Goal: Information Seeking & Learning: Learn about a topic

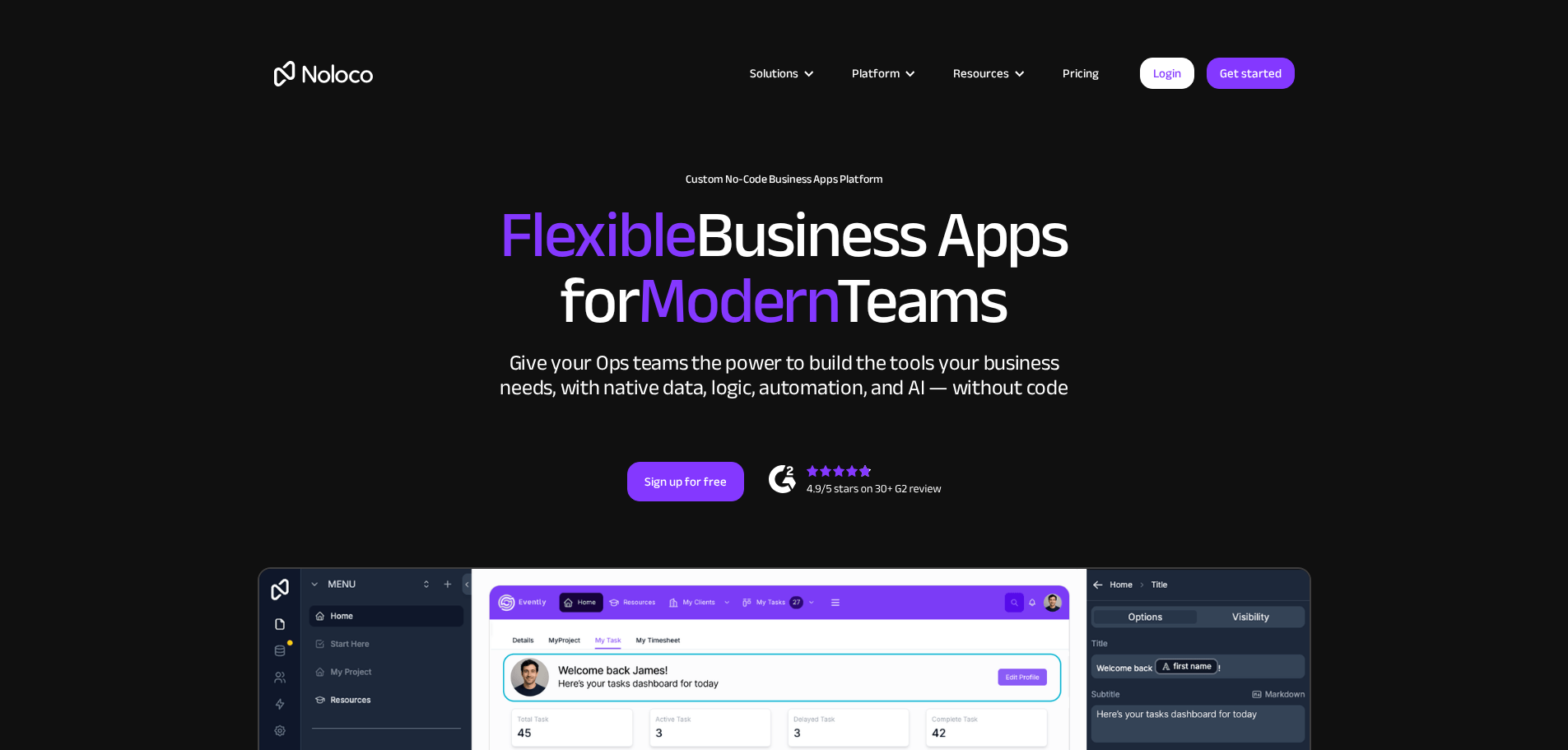
click at [1089, 72] on link "Pricing" at bounding box center [1080, 73] width 77 height 22
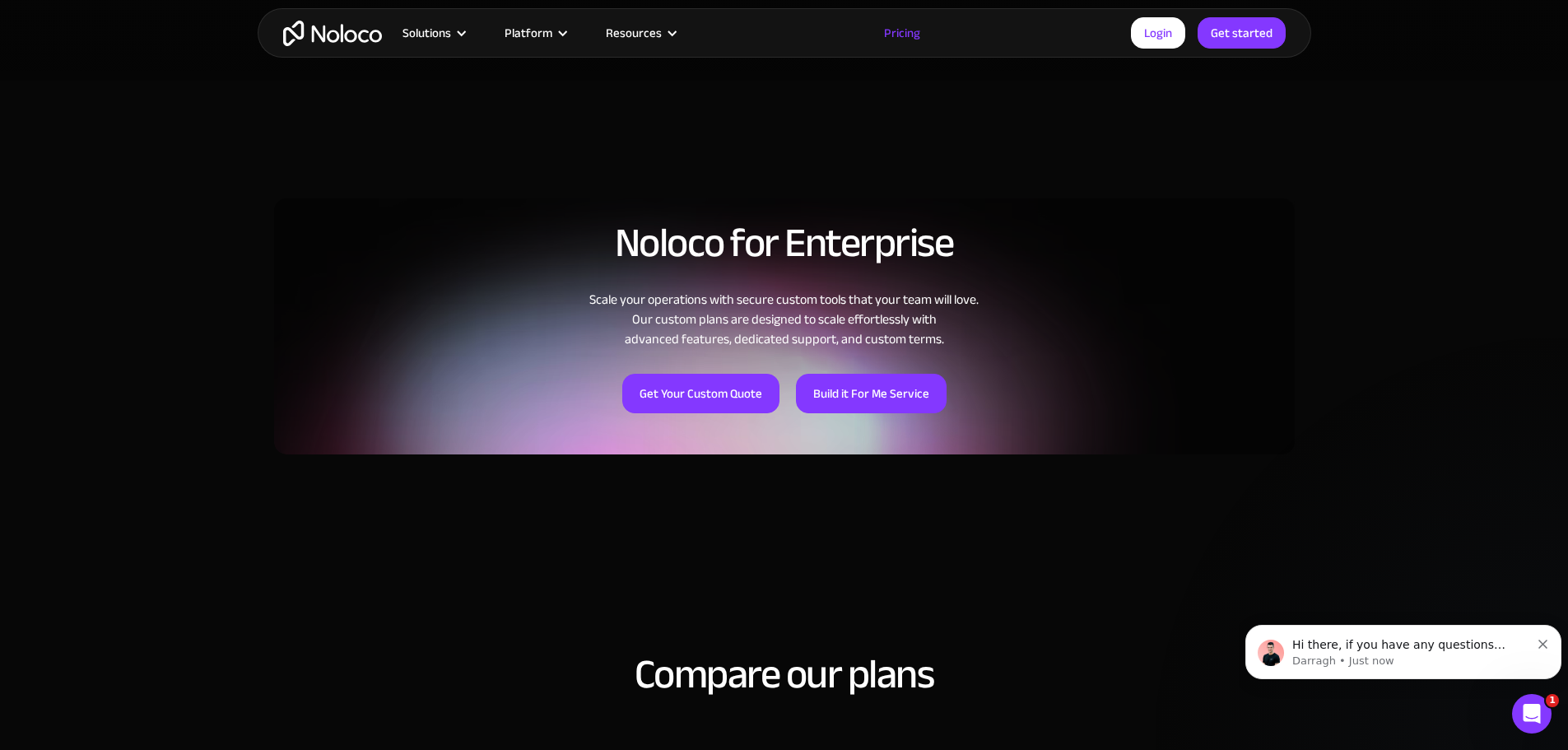
scroll to position [1153, 0]
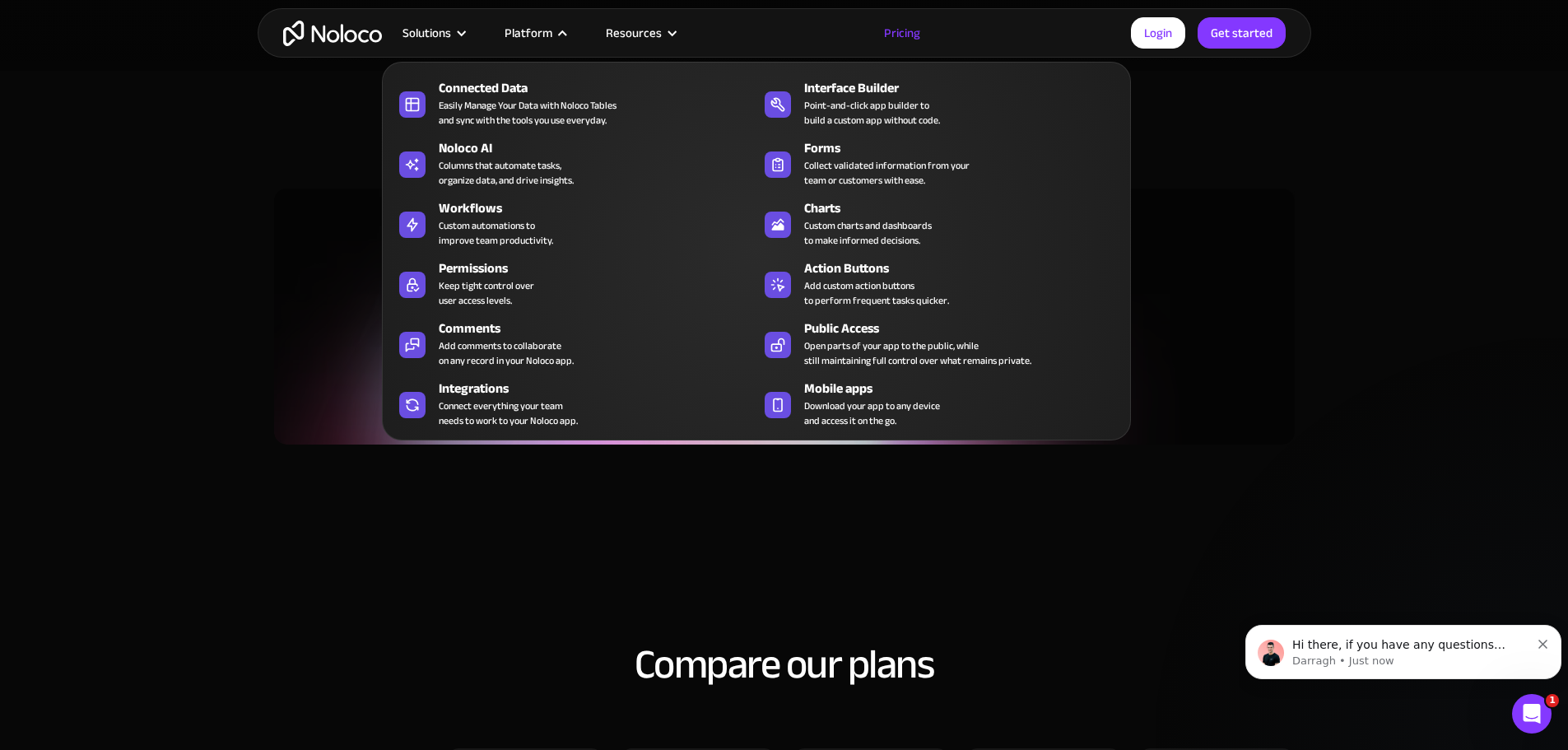
click at [566, 98] on div "Connected Data" at bounding box center [601, 88] width 326 height 20
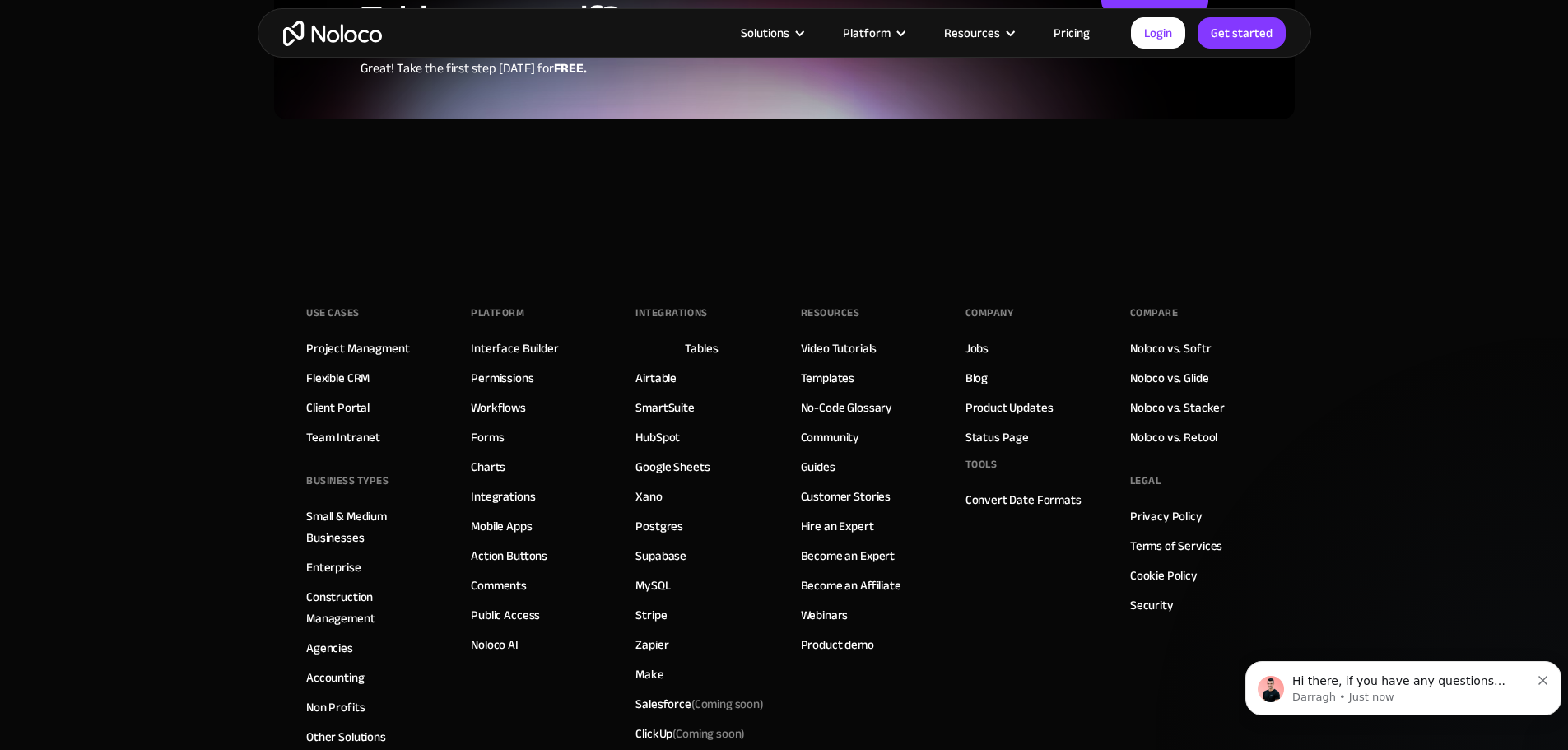
scroll to position [4446, 0]
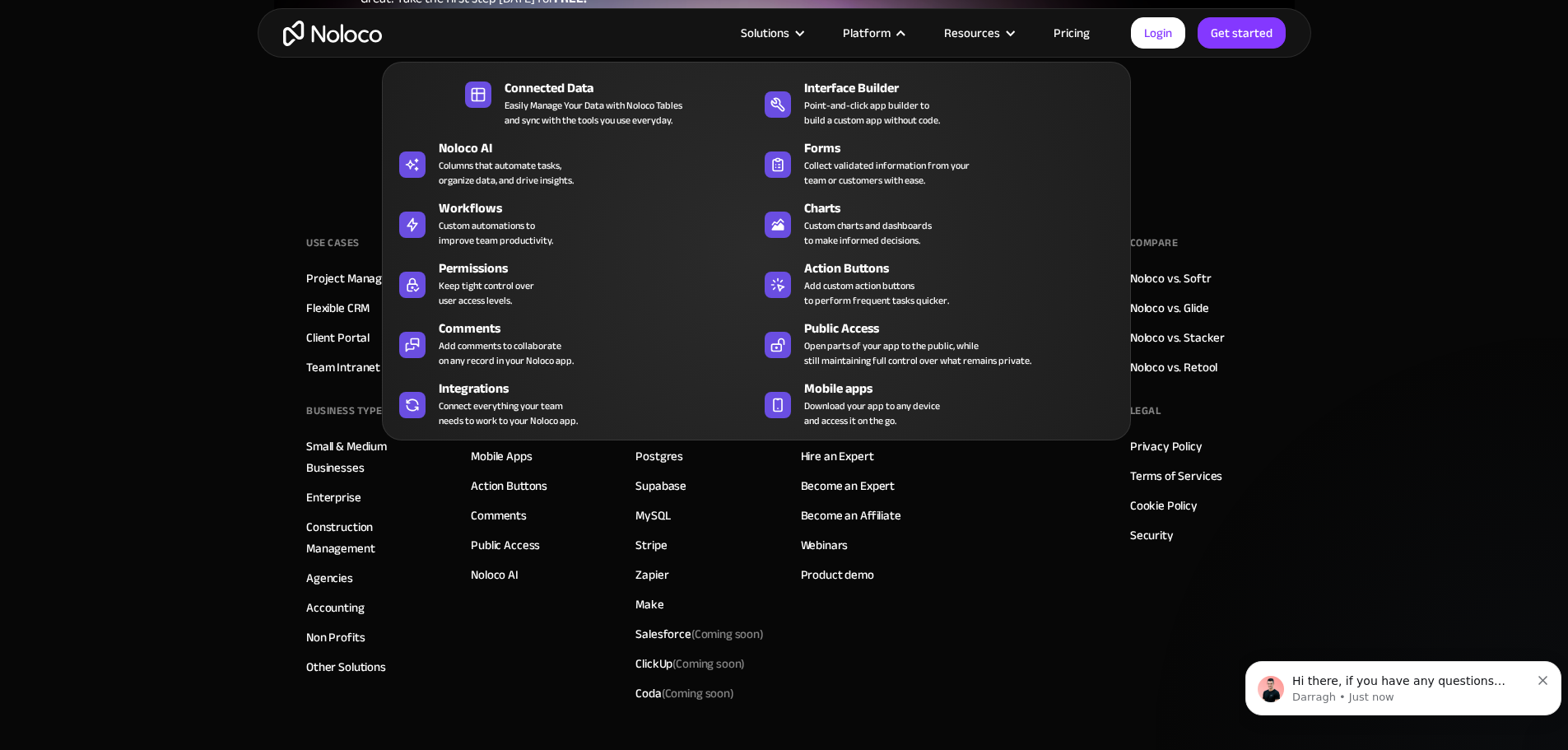
click at [504, 428] on div "Connect everything your team needs to work to your Noloco app." at bounding box center [508, 414] width 139 height 29
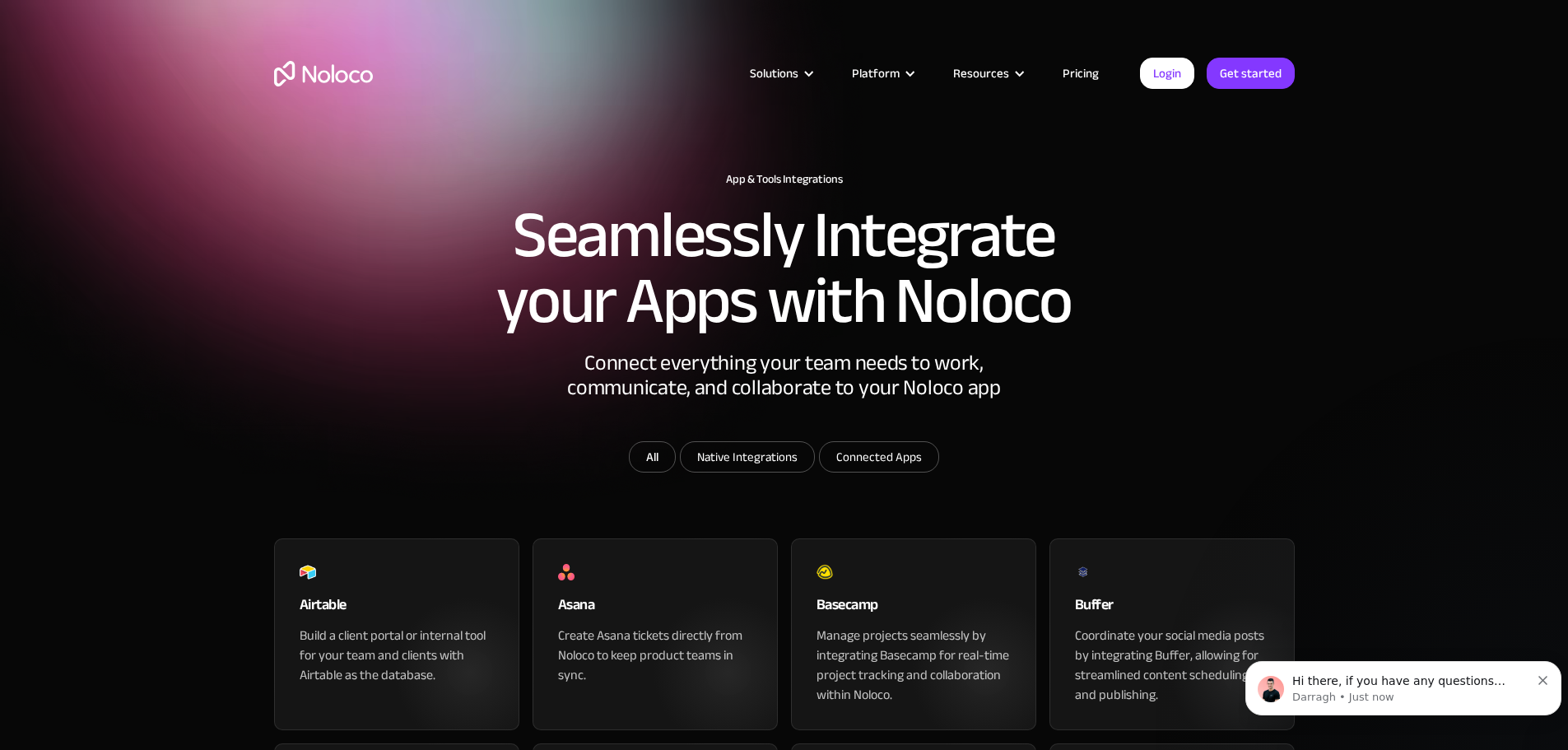
click at [893, 471] on input "Connected Apps" at bounding box center [879, 457] width 118 height 29
checkbox input "true"
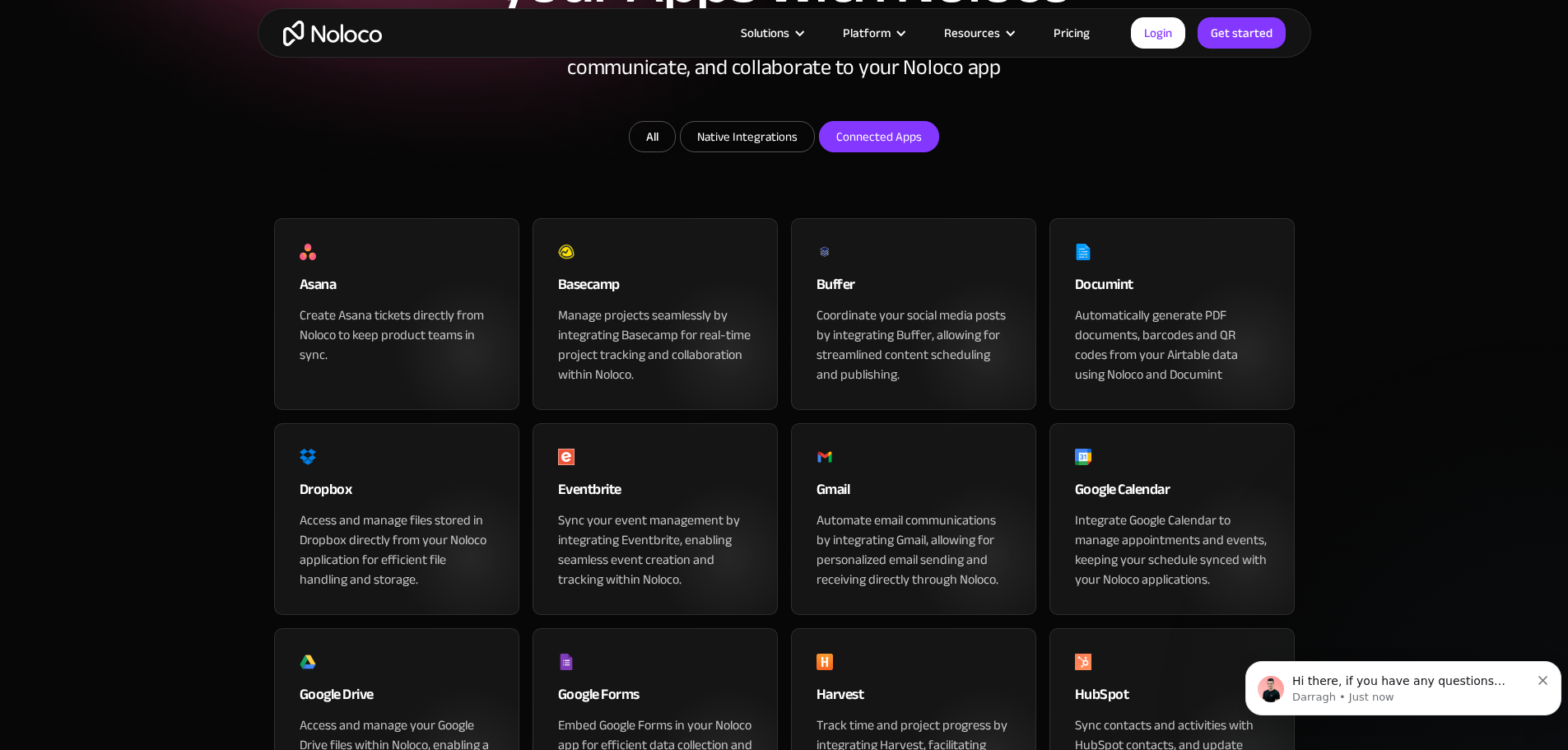
scroll to position [330, 0]
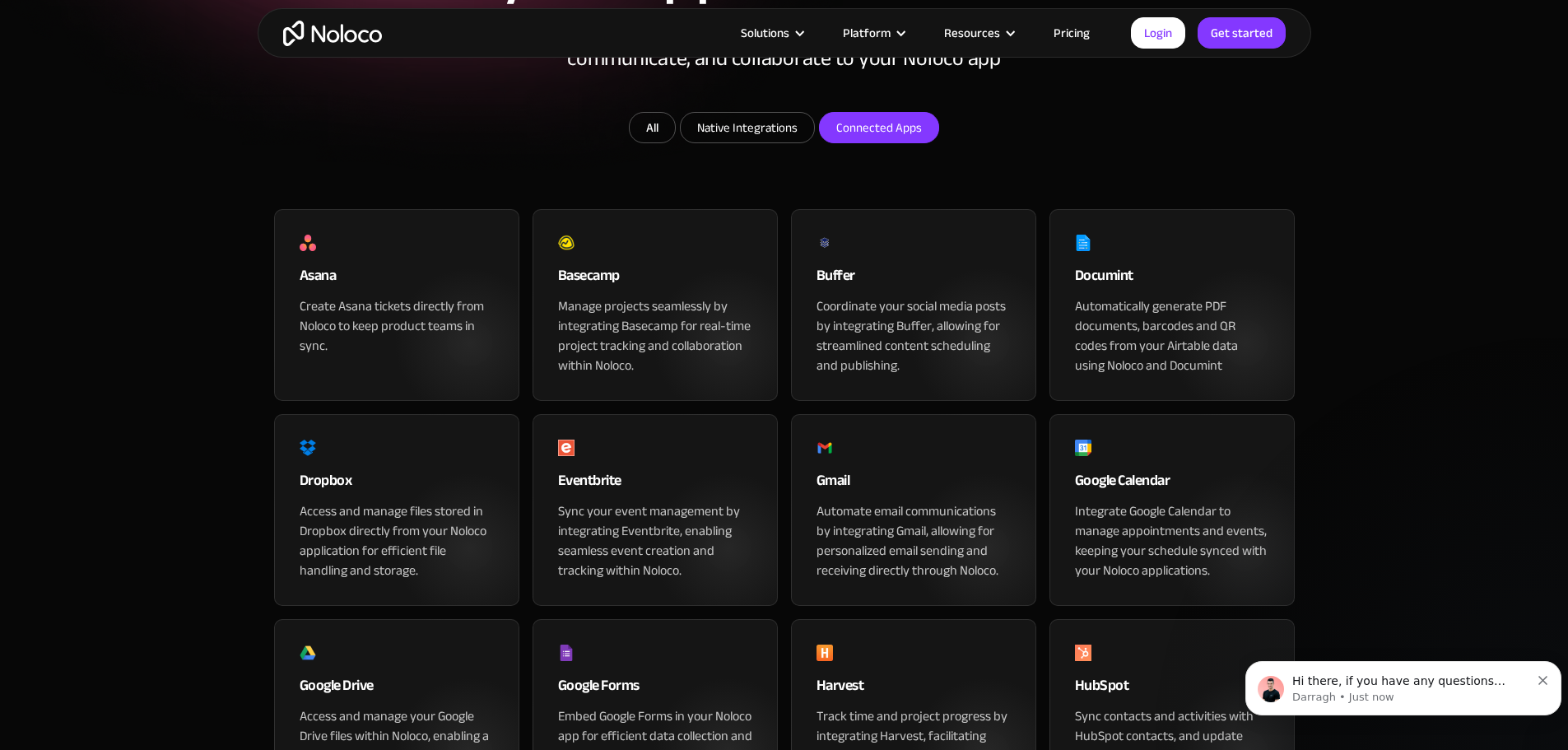
click at [794, 143] on input "Native Integrations" at bounding box center [747, 127] width 133 height 29
checkbox input "true"
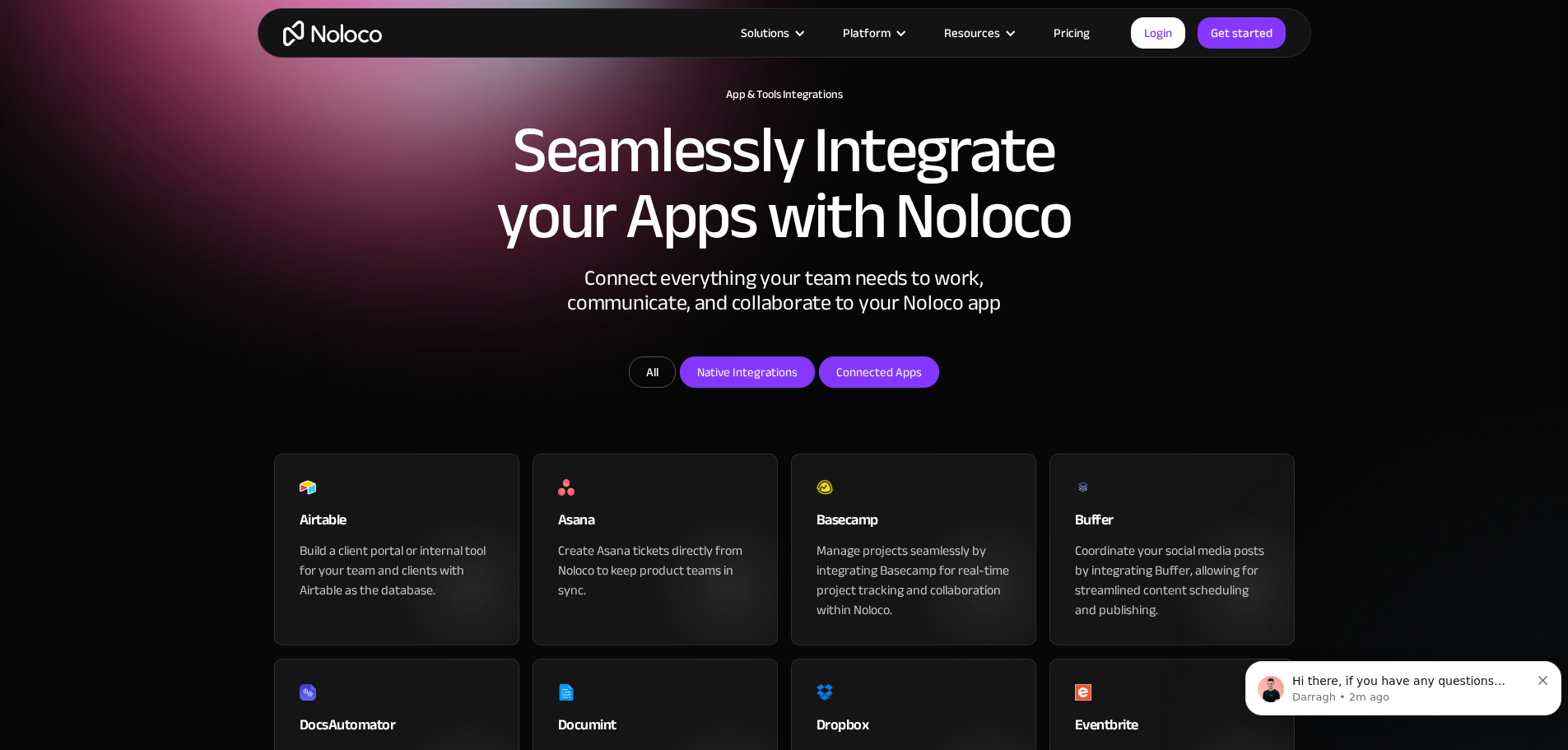
scroll to position [164, 0]
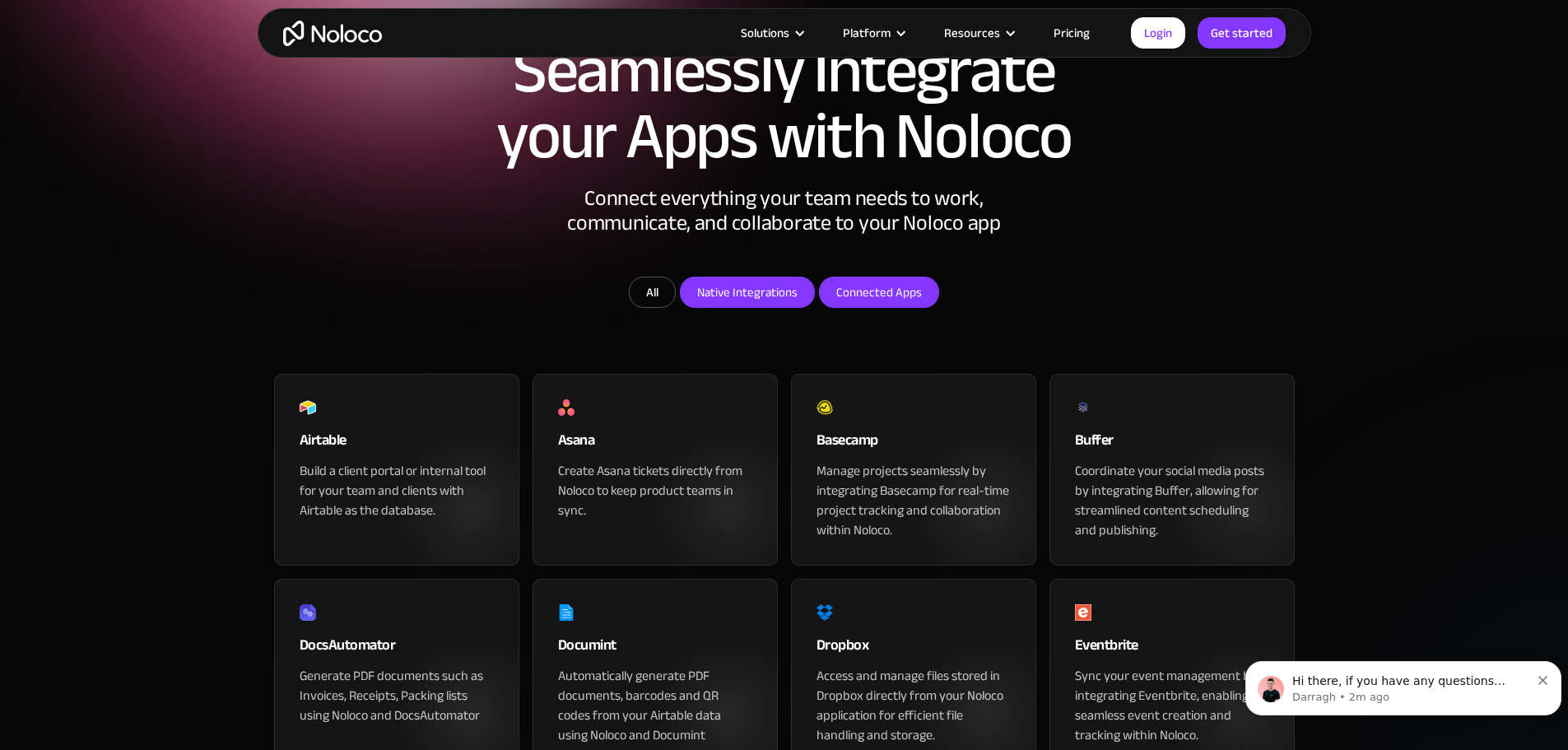
click at [843, 307] on input "Connected Apps" at bounding box center [879, 292] width 118 height 29
checkbox input "false"
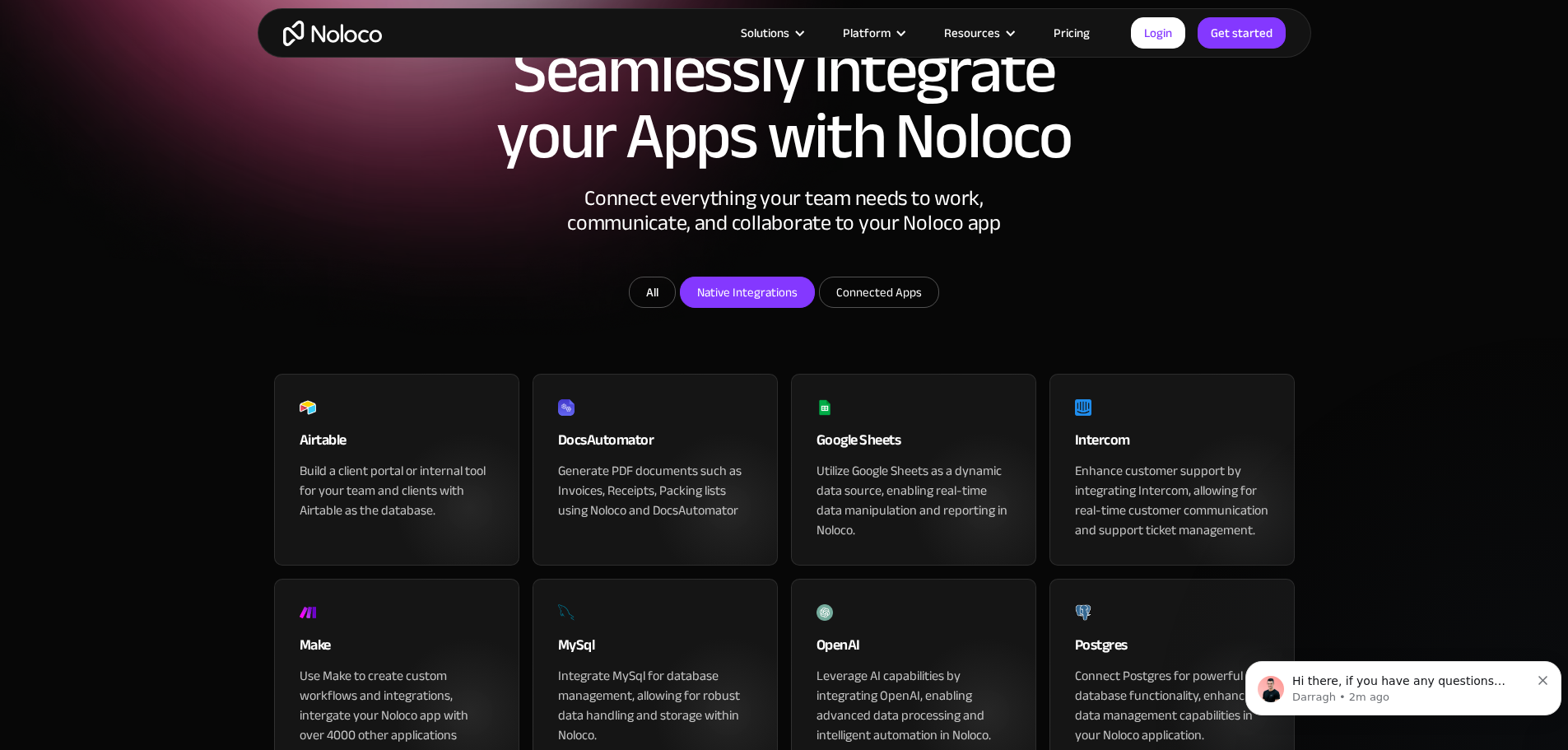
click at [754, 307] on input "Native Integrations" at bounding box center [747, 292] width 133 height 29
checkbox input "false"
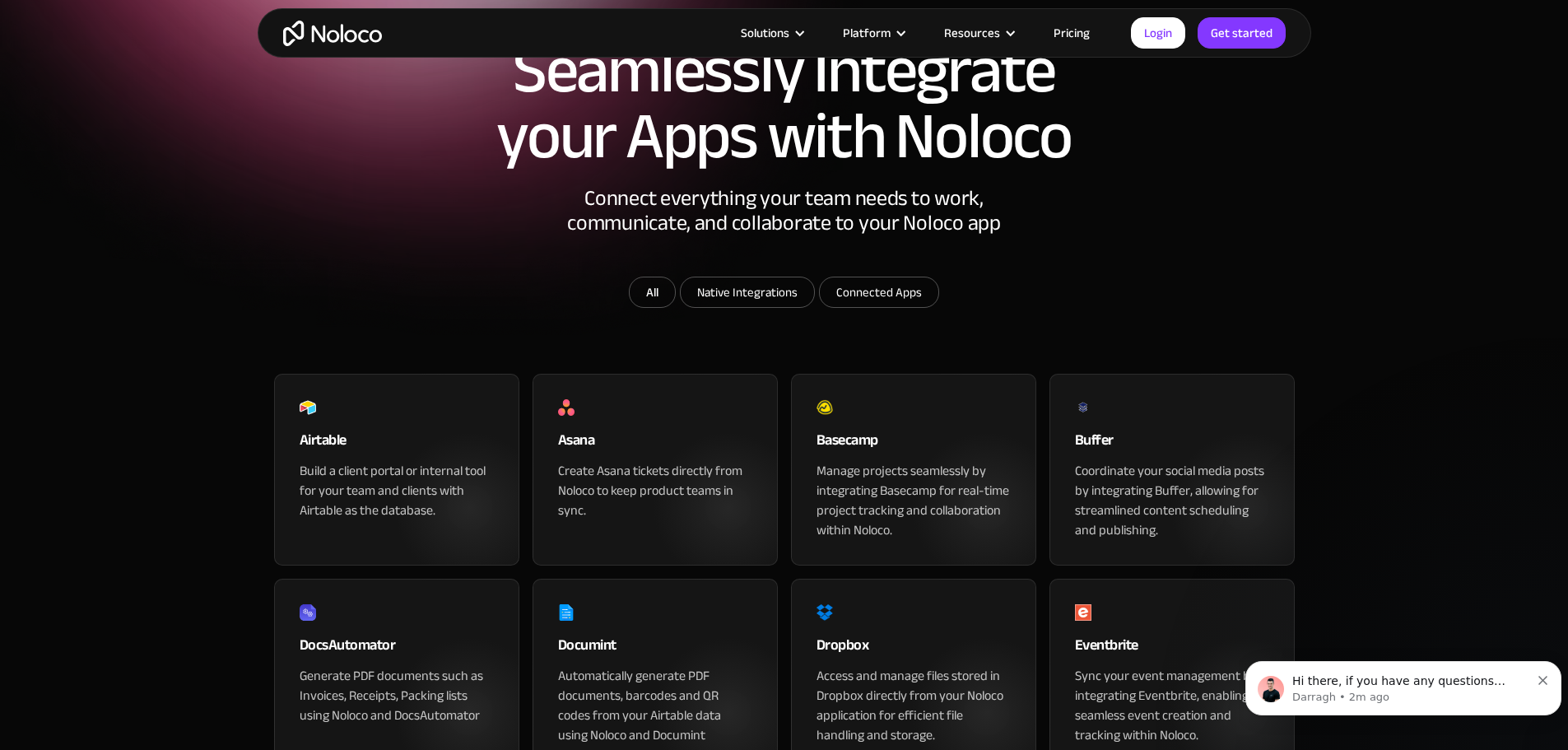
click at [881, 307] on input "Connected Apps" at bounding box center [879, 292] width 118 height 29
click at [652, 308] on link "All" at bounding box center [652, 292] width 47 height 31
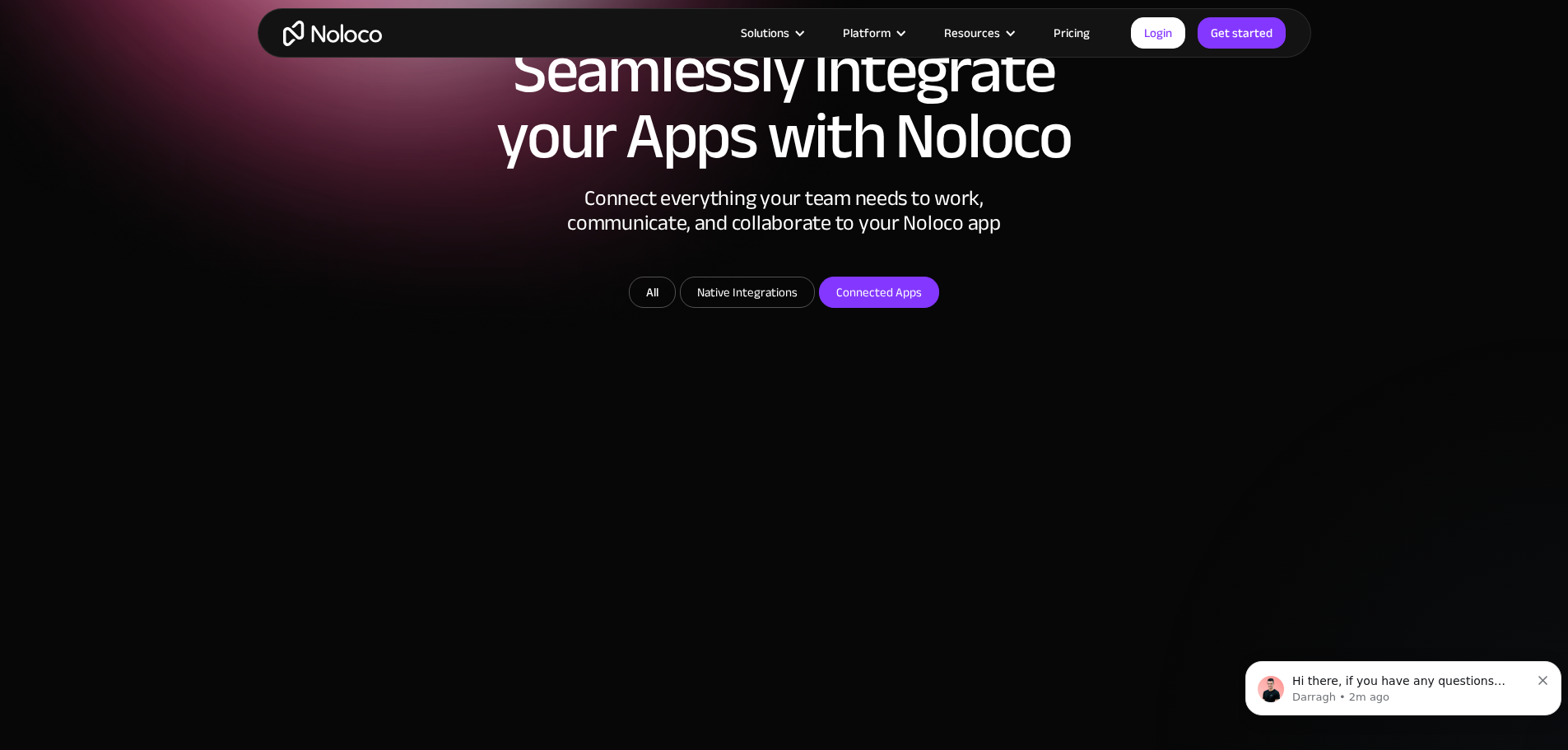
checkbox input "false"
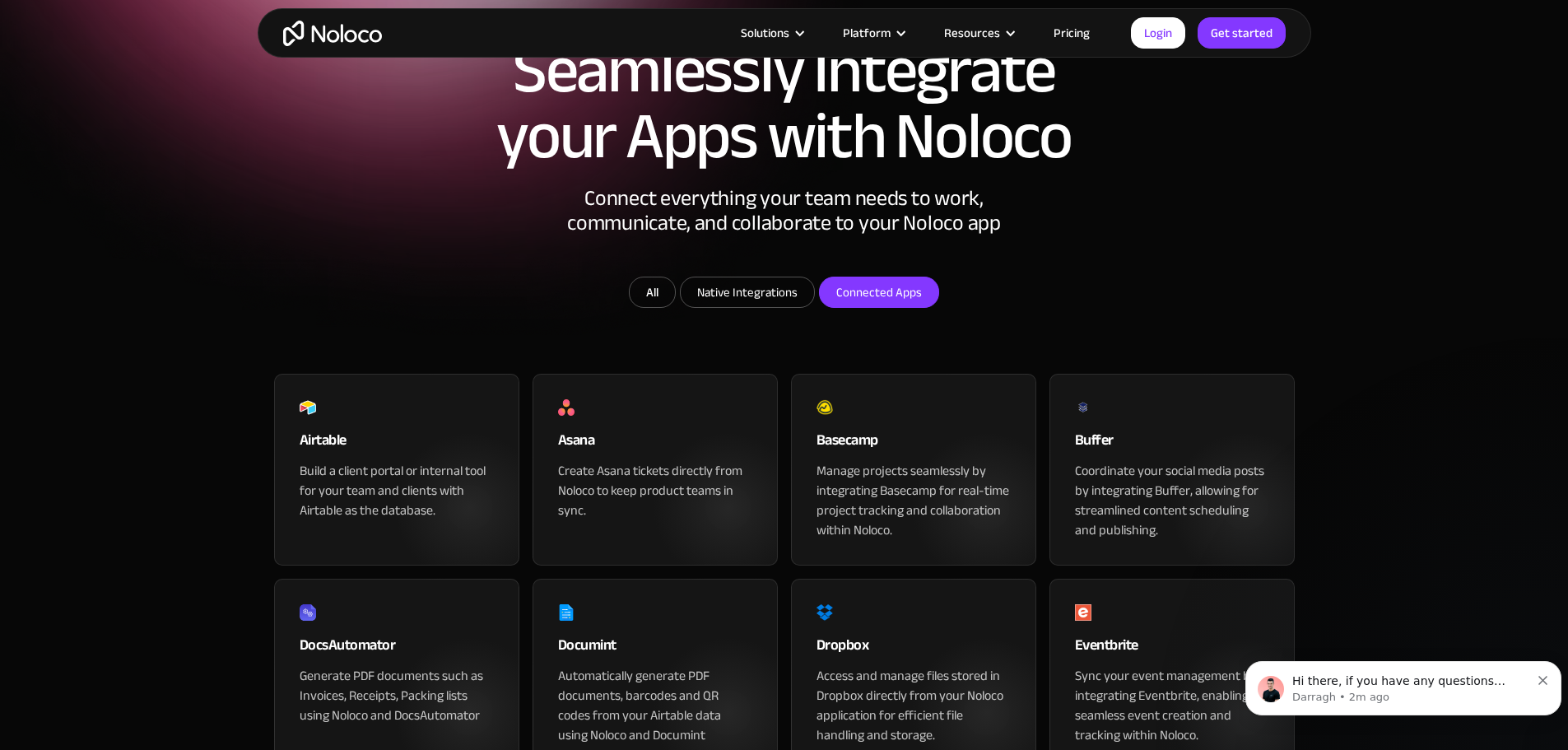
click at [746, 307] on input "Native Integrations" at bounding box center [747, 292] width 133 height 29
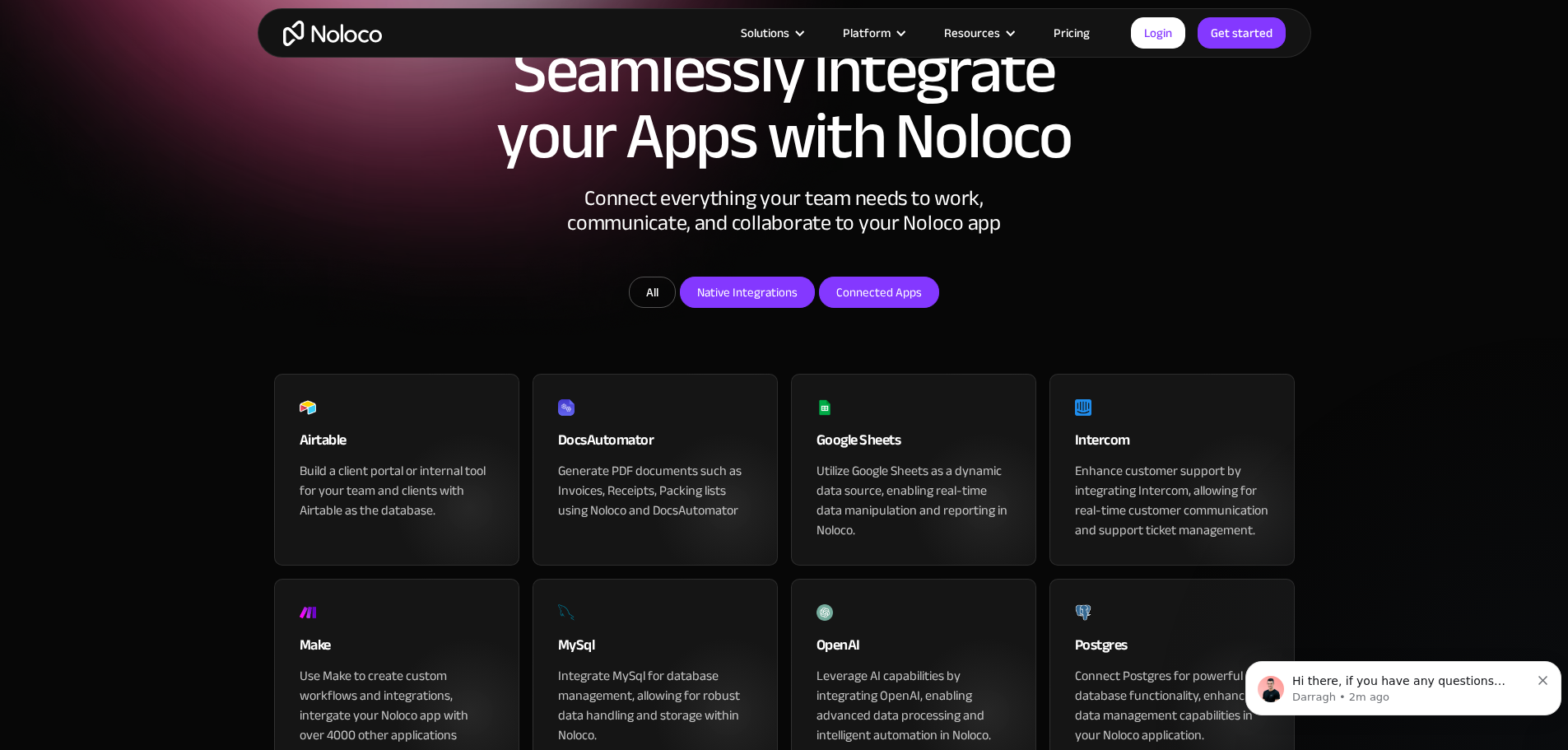
click at [652, 308] on link "All" at bounding box center [652, 292] width 47 height 31
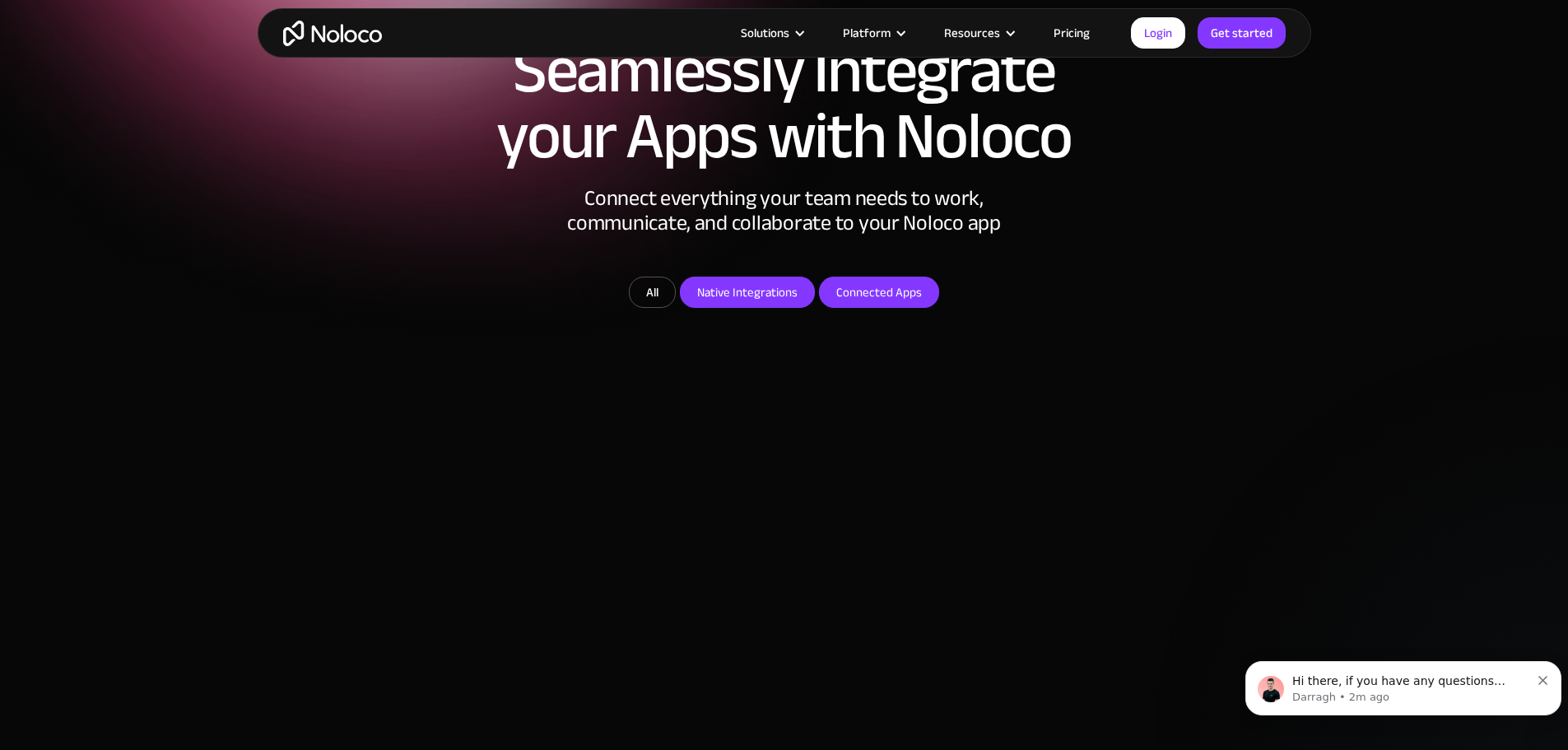
checkbox input "false"
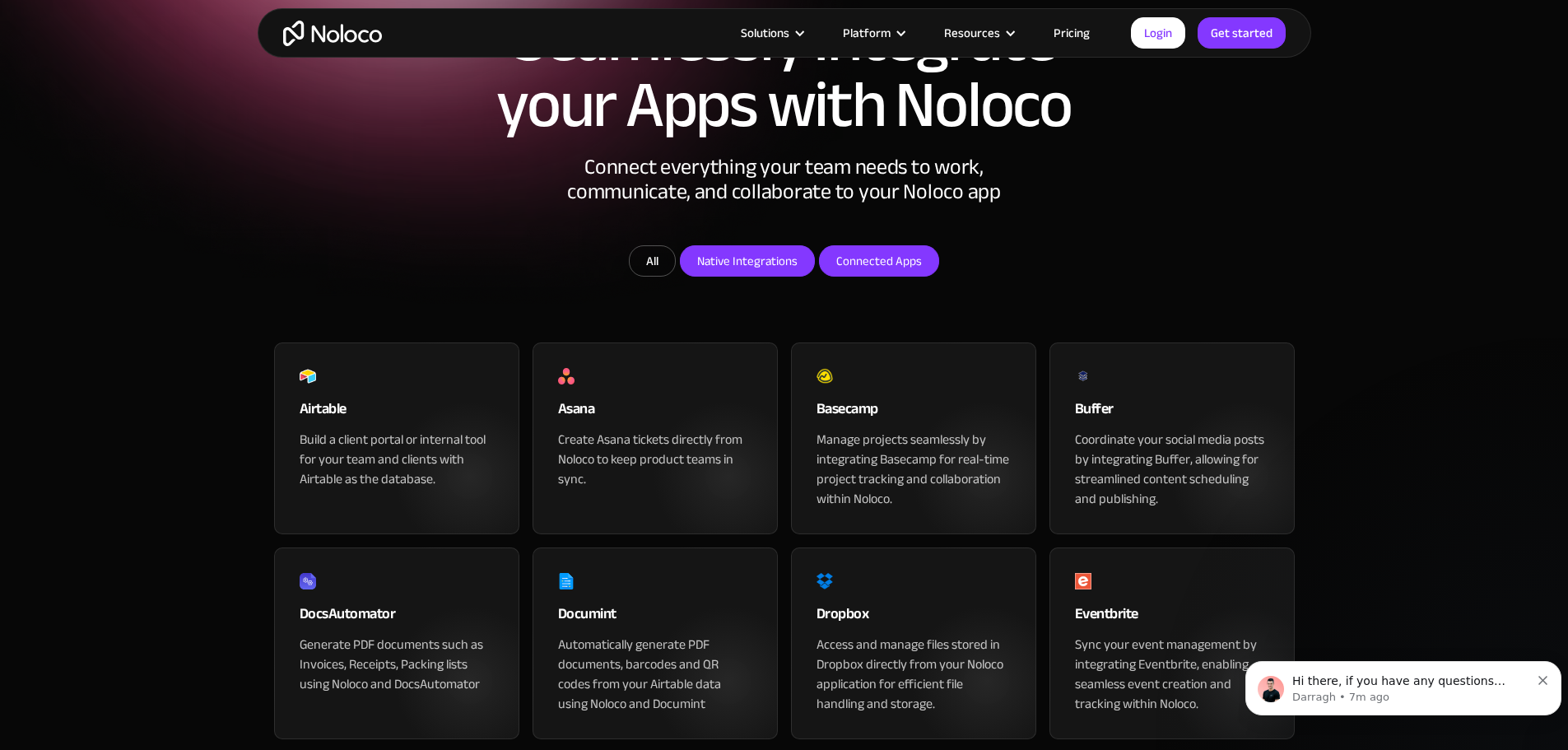
scroll to position [0, 0]
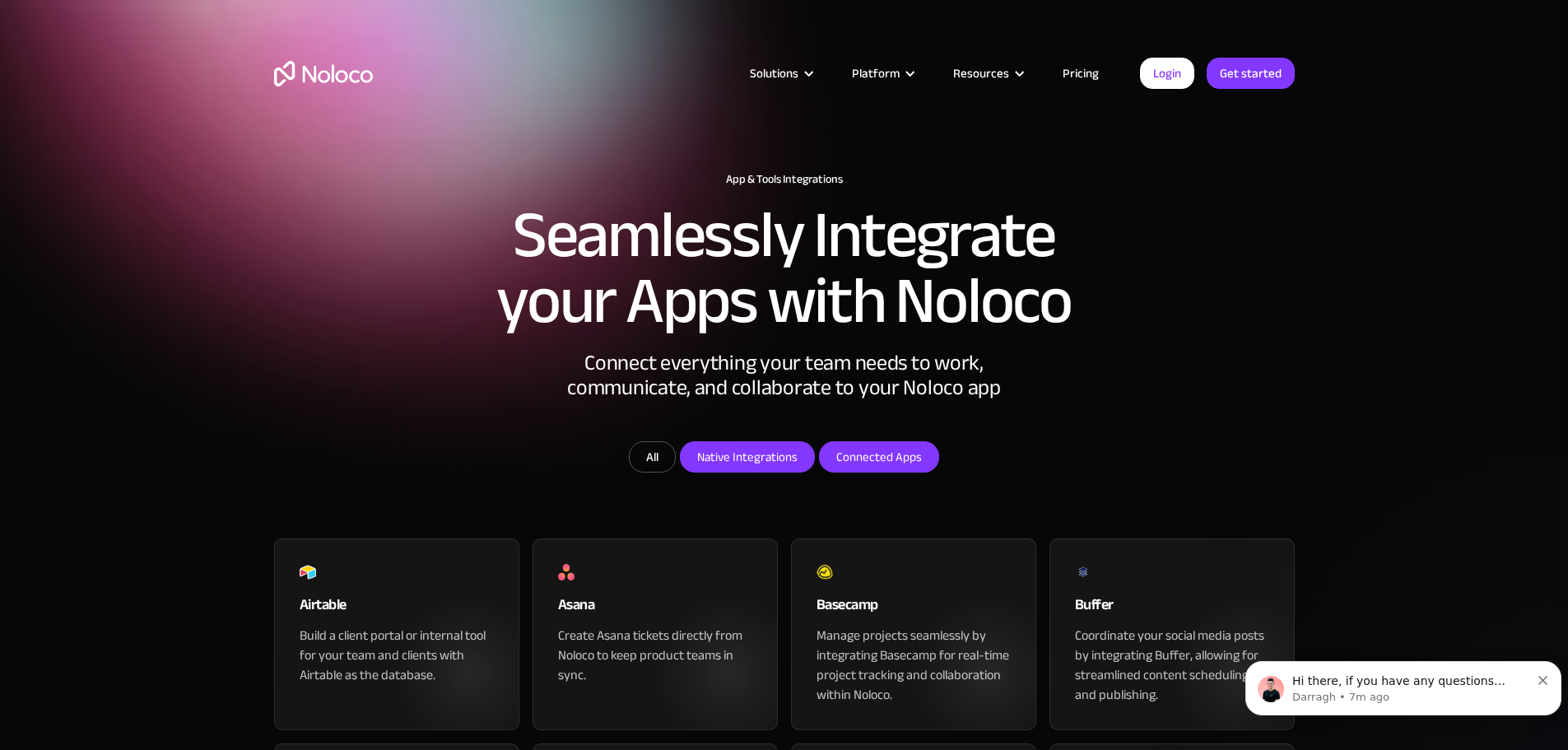
click at [1081, 79] on link "Pricing" at bounding box center [1080, 73] width 77 height 22
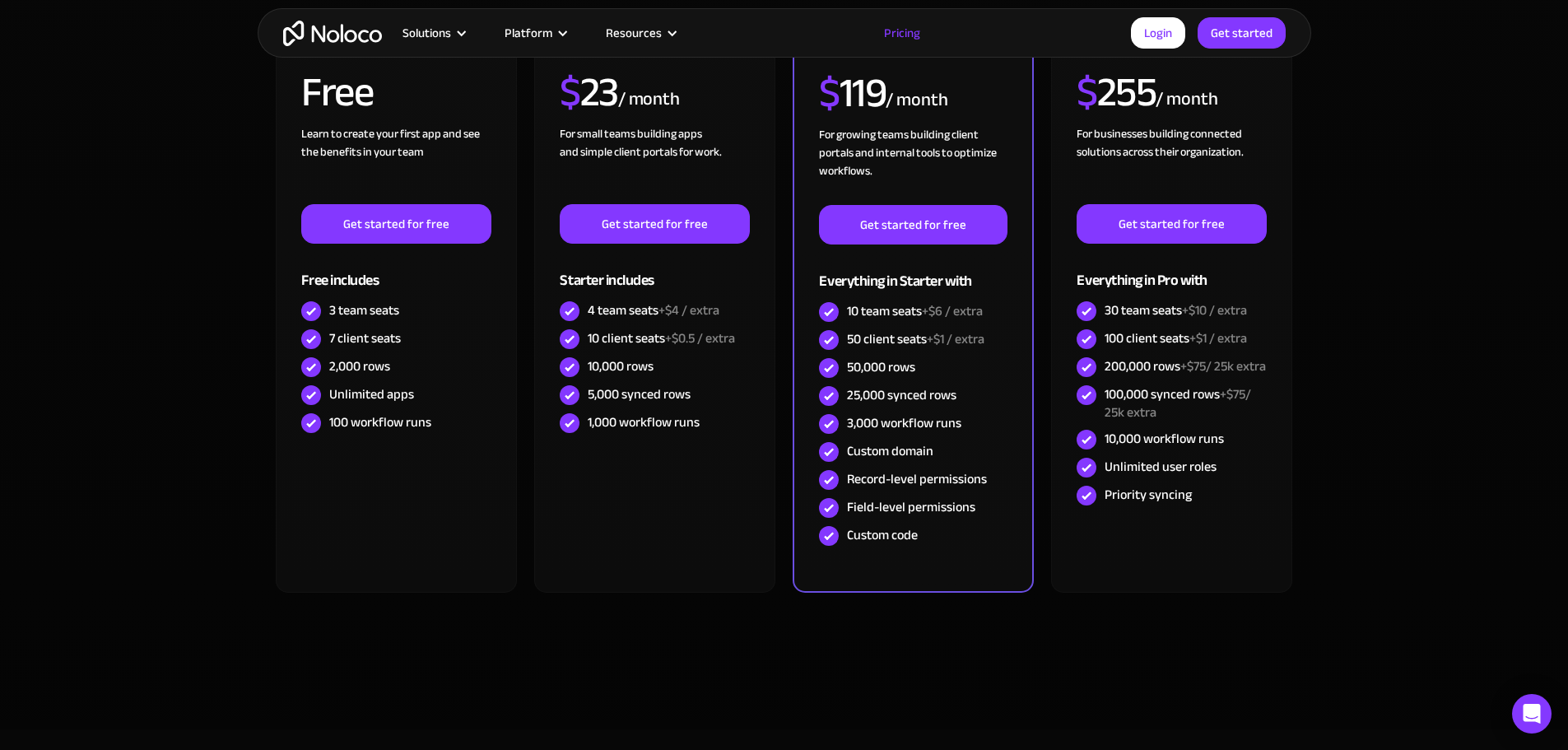
scroll to position [412, 0]
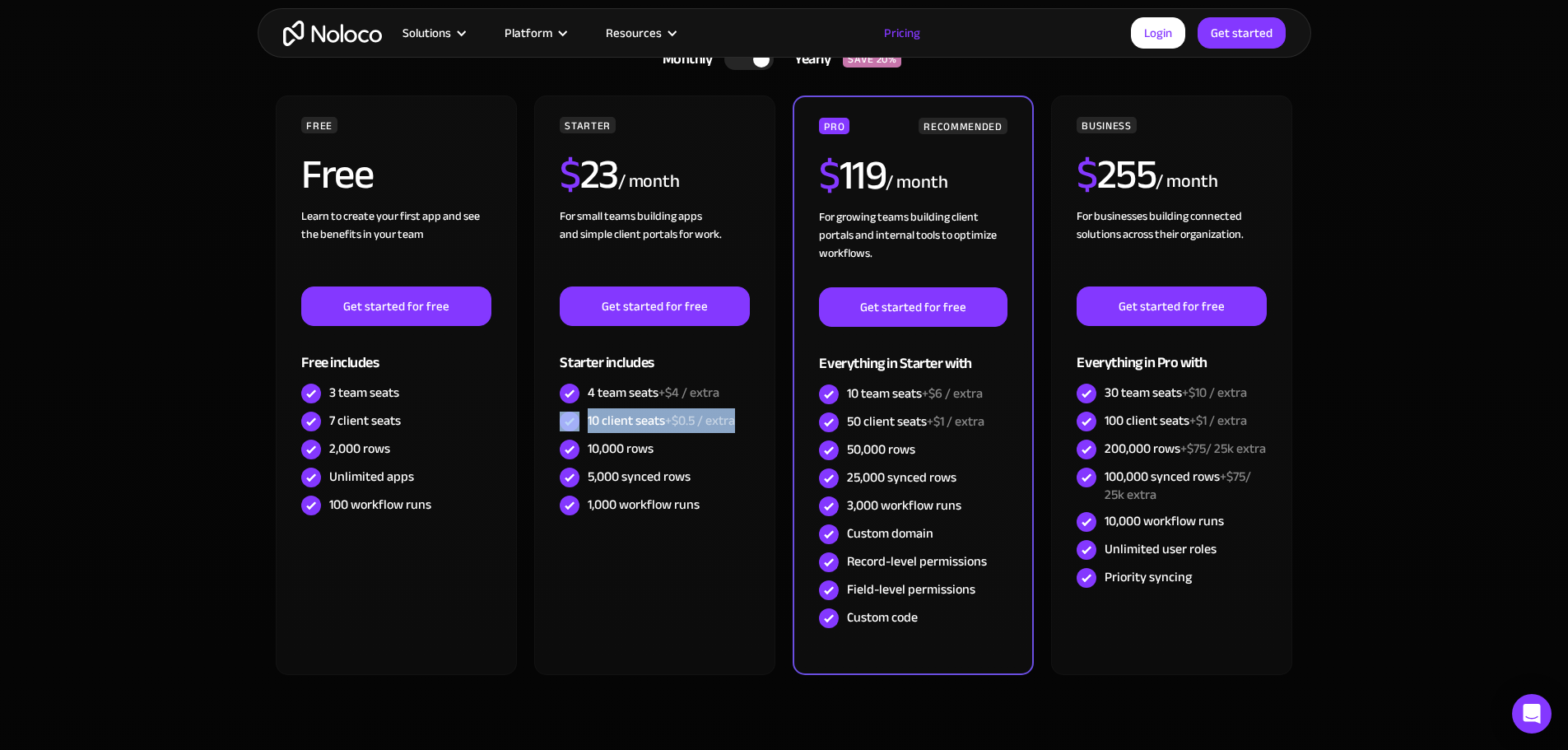
drag, startPoint x: 741, startPoint y: 421, endPoint x: 588, endPoint y: 425, distance: 153.1
click at [582, 426] on div "10 client seats +$0.5 / extra" at bounding box center [655, 421] width 190 height 28
click at [712, 423] on span "+$0.5 / extra" at bounding box center [700, 420] width 70 height 24
click at [1167, 44] on link "Login" at bounding box center [1158, 33] width 55 height 31
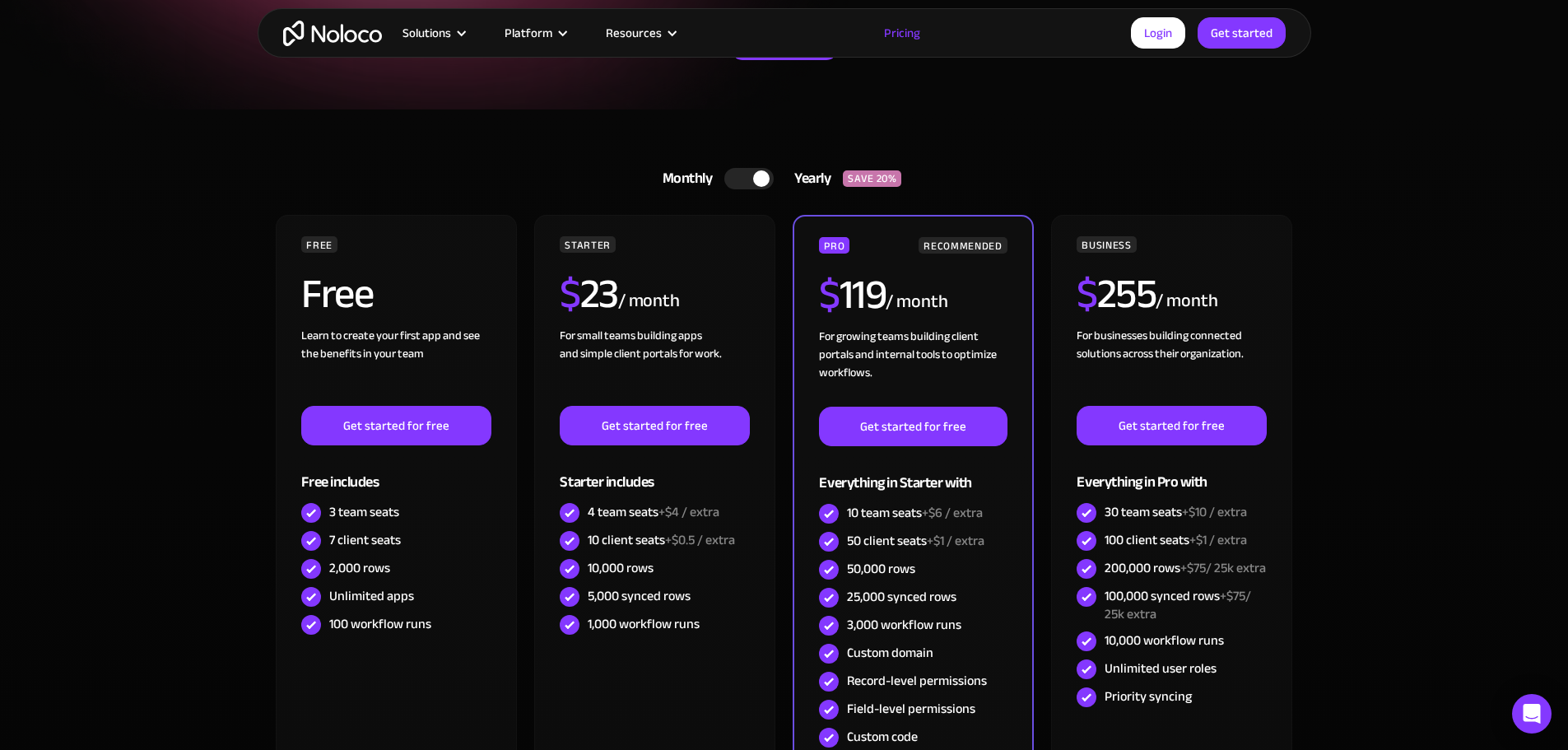
scroll to position [0, 0]
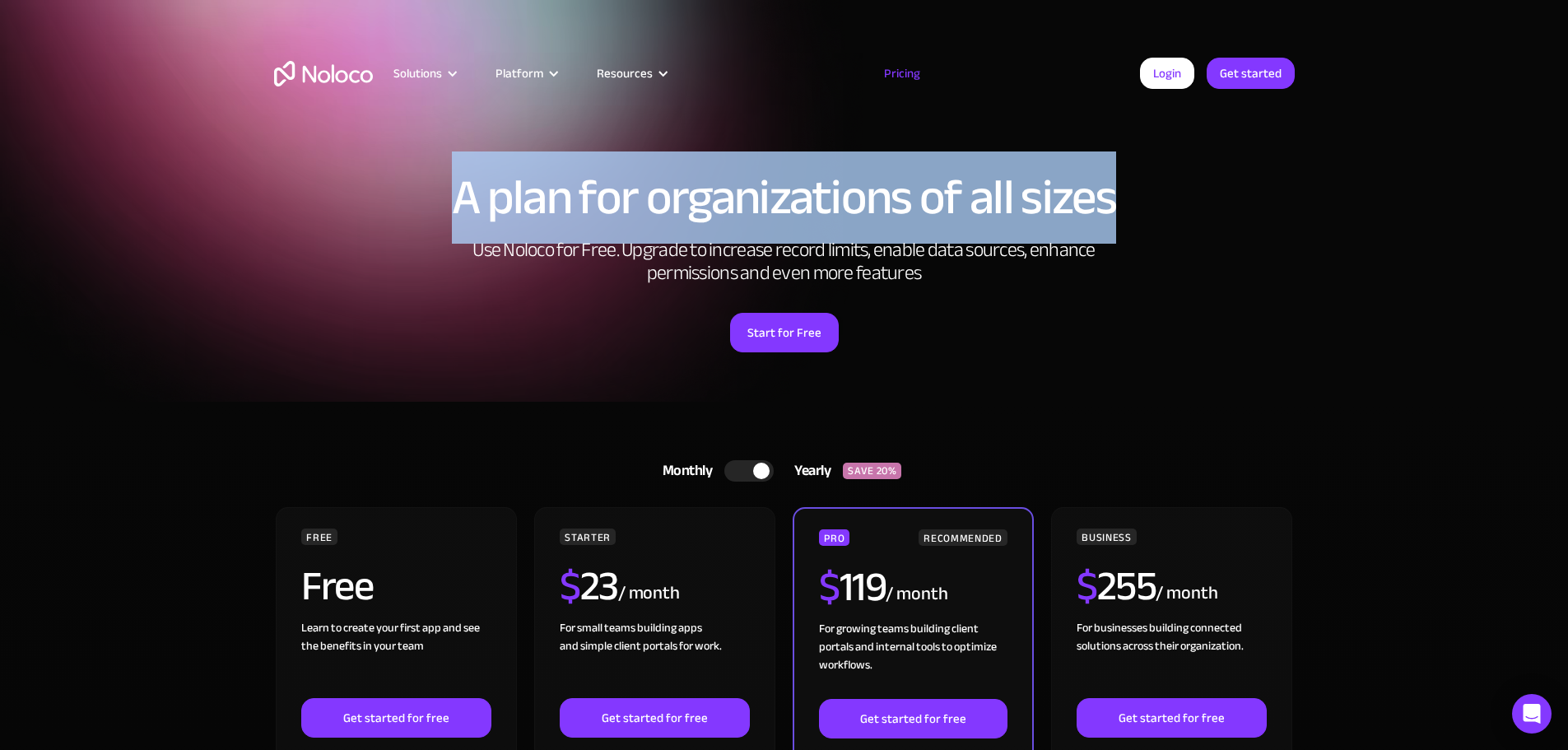
drag, startPoint x: 466, startPoint y: 196, endPoint x: 1142, endPoint y: 199, distance: 676.0
click at [1142, 199] on h1 "A plan for organizations of all sizes" at bounding box center [784, 198] width 1021 height 50
click at [633, 178] on h1 "A plan for organizations of all sizes" at bounding box center [784, 198] width 1021 height 50
